Goal: Transaction & Acquisition: Purchase product/service

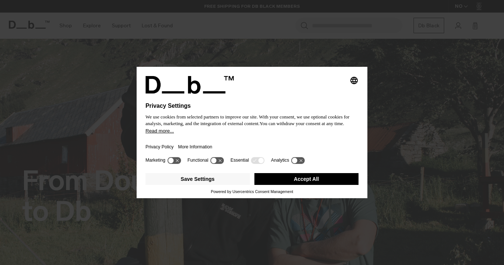
click at [263, 185] on button "Accept All" at bounding box center [307, 179] width 105 height 12
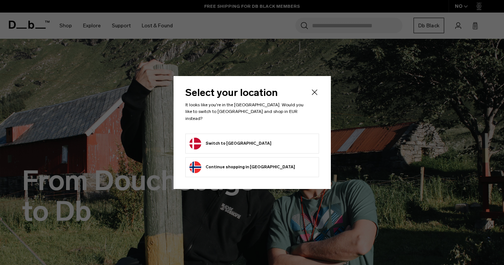
click at [221, 140] on button "Switch to [GEOGRAPHIC_DATA]" at bounding box center [231, 144] width 82 height 12
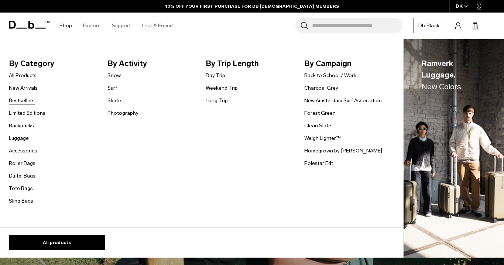
click at [18, 100] on link "Bestsellers" at bounding box center [22, 101] width 26 height 8
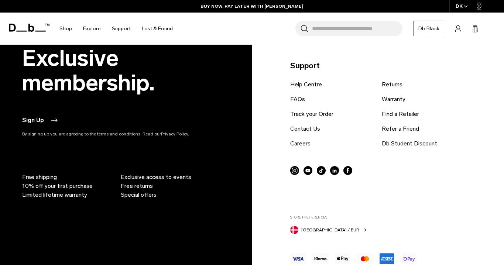
scroll to position [1908, 0]
